Goal: Information Seeking & Learning: Learn about a topic

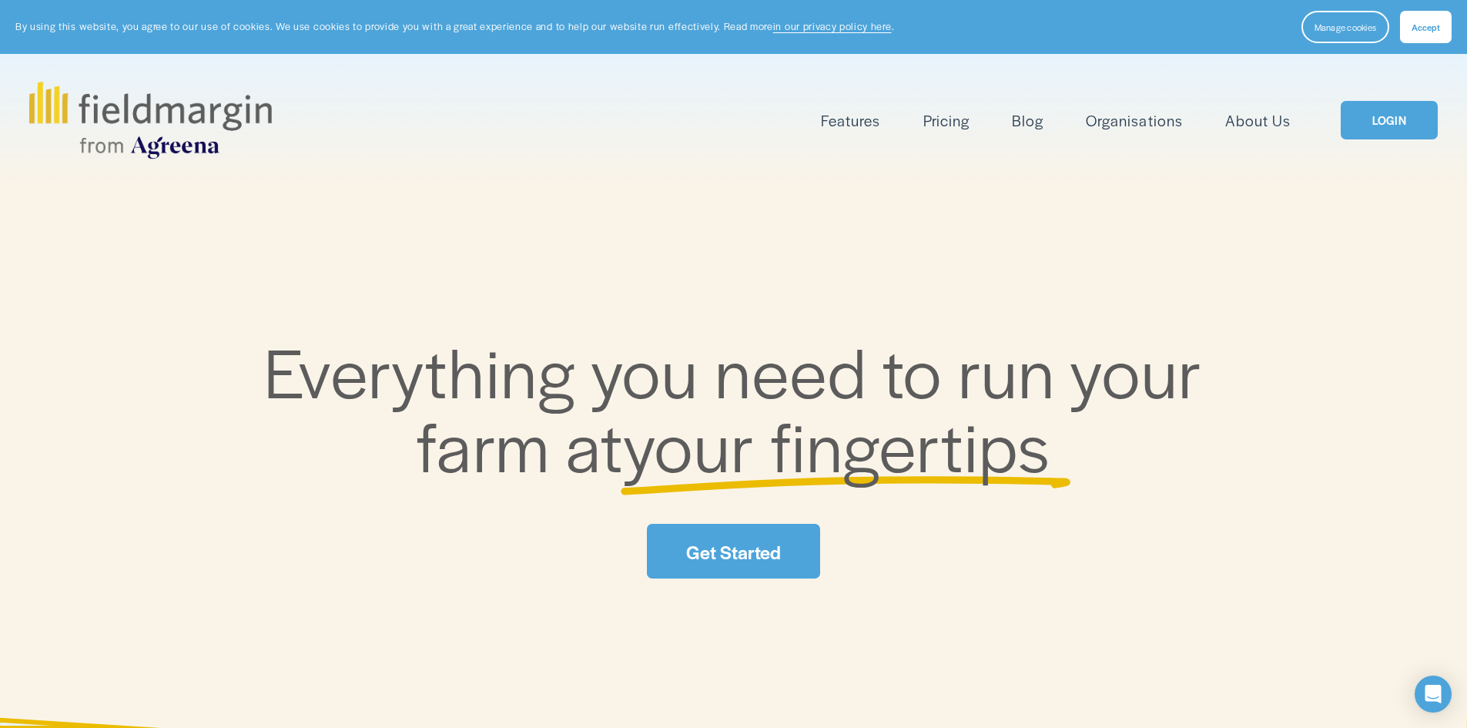
click at [856, 122] on span "Features" at bounding box center [850, 120] width 59 height 22
click at [0, 0] on span "Reporting" at bounding box center [0, 0] width 0 height 0
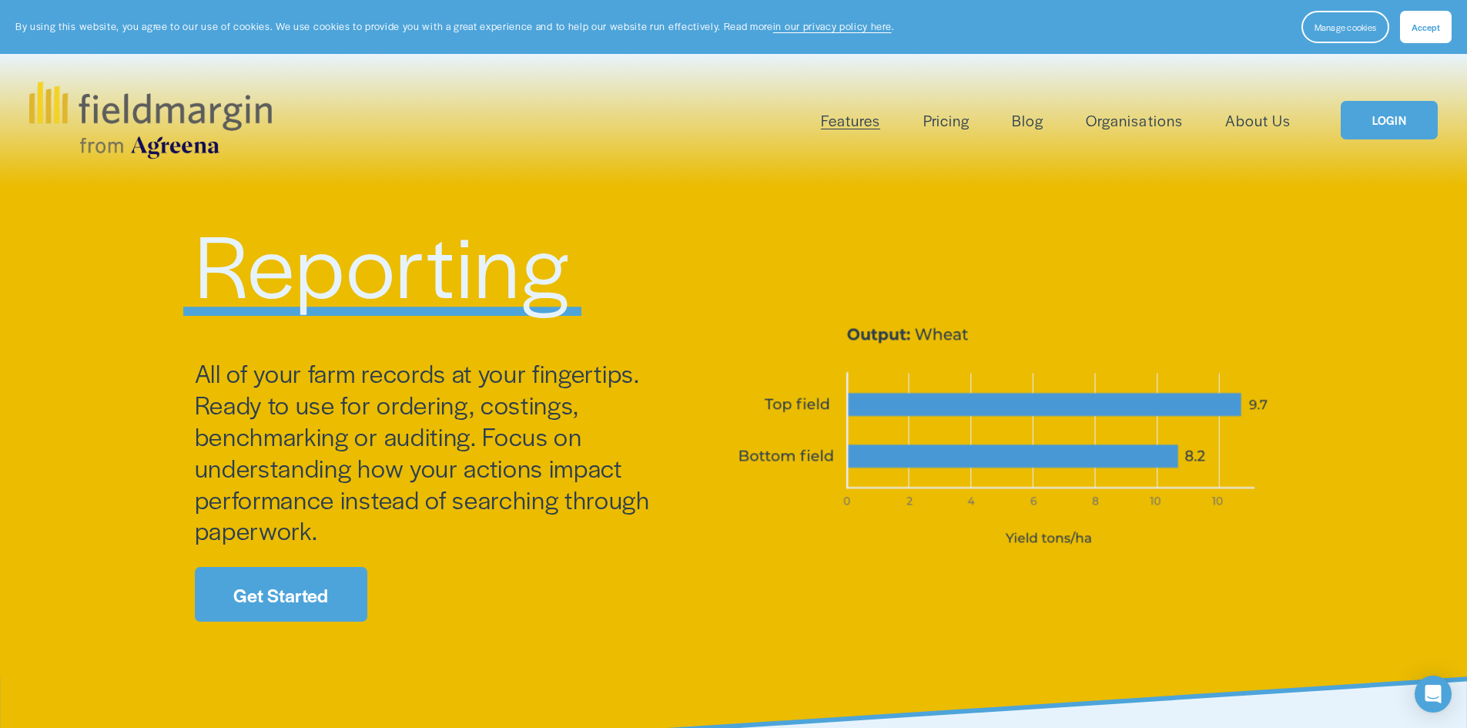
click at [953, 118] on link "Pricing" at bounding box center [946, 120] width 46 height 25
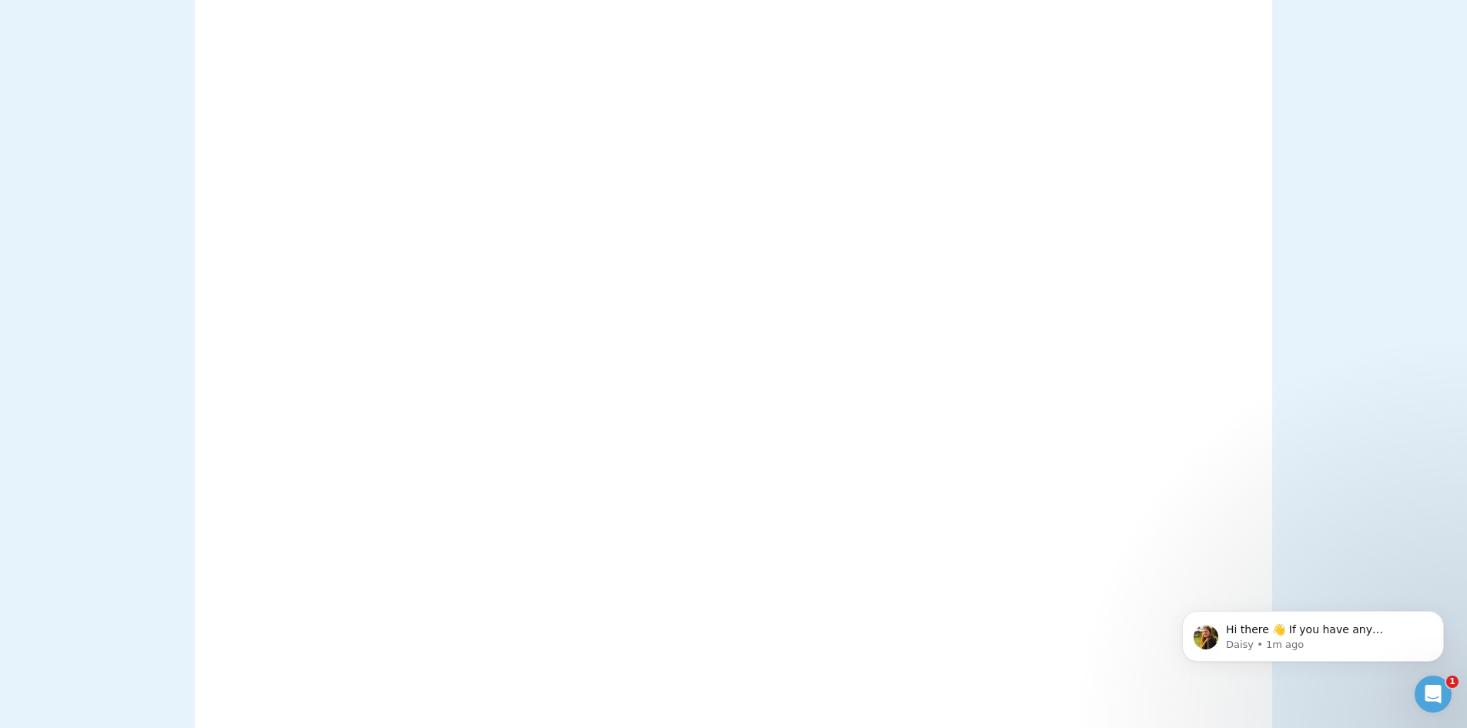
scroll to position [1771, 0]
